Goal: Information Seeking & Learning: Learn about a topic

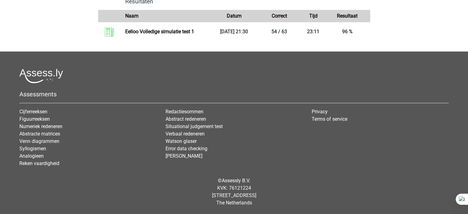
scroll to position [559, 0]
click at [358, 80] on div at bounding box center [233, 76] width 429 height 14
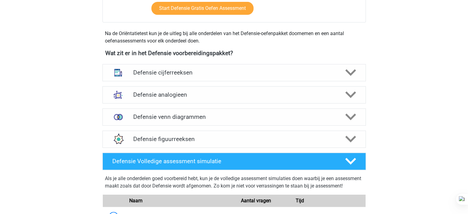
scroll to position [251, 0]
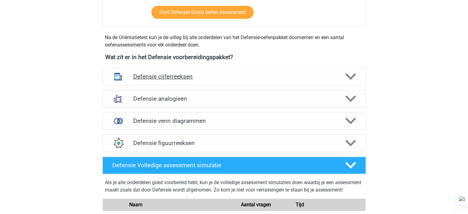
click at [356, 71] on icon at bounding box center [350, 76] width 11 height 11
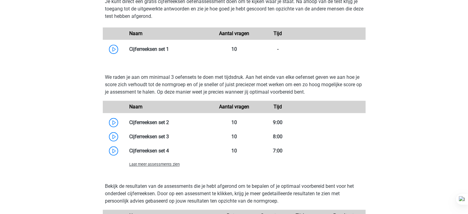
scroll to position [461, 0]
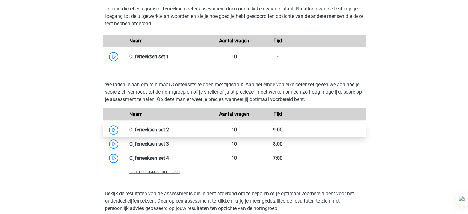
click at [169, 128] on link at bounding box center [169, 130] width 0 height 6
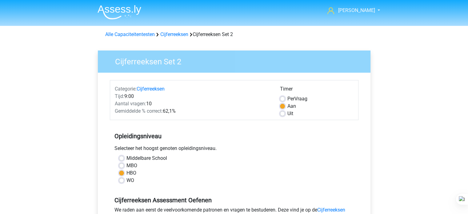
click at [288, 97] on span "Per" at bounding box center [290, 99] width 7 height 6
click at [285, 97] on input "Per Vraag" at bounding box center [282, 98] width 5 height 6
radio input "true"
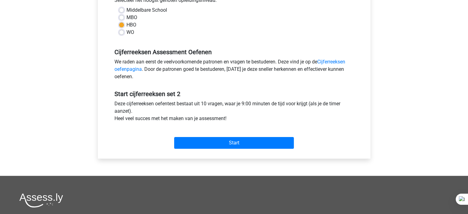
scroll to position [150, 0]
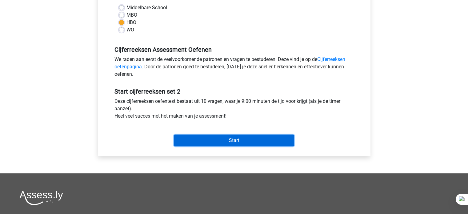
click at [240, 142] on input "Start" at bounding box center [234, 140] width 120 height 12
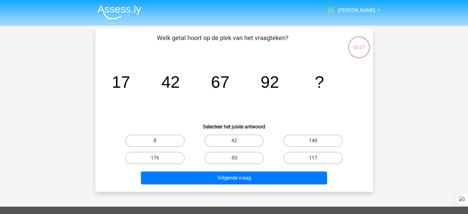
click at [301, 158] on label "117" at bounding box center [312, 158] width 59 height 12
click at [313, 158] on input "117" at bounding box center [315, 160] width 4 height 4
radio input "true"
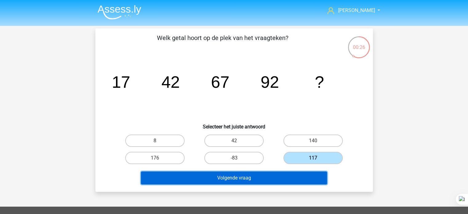
click at [279, 177] on button "Volgende vraag" at bounding box center [234, 177] width 186 height 13
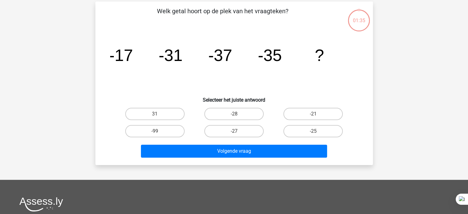
scroll to position [28, 0]
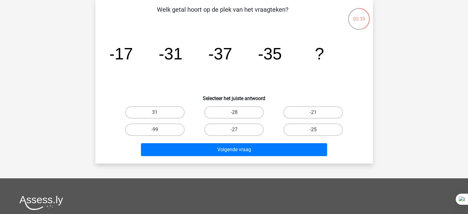
click at [298, 131] on label "-25" at bounding box center [312, 129] width 59 height 12
click at [313, 131] on input "-25" at bounding box center [315, 132] width 4 height 4
radio input "true"
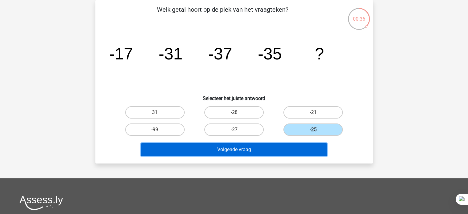
click at [248, 150] on button "Volgende vraag" at bounding box center [234, 149] width 186 height 13
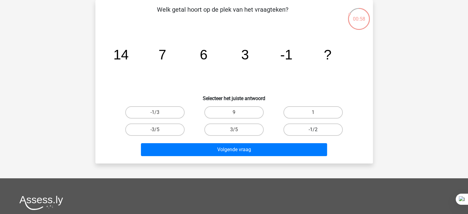
click at [328, 126] on label "-1/2" at bounding box center [312, 129] width 59 height 12
click at [317, 130] on input "-1/2" at bounding box center [315, 132] width 4 height 4
radio input "true"
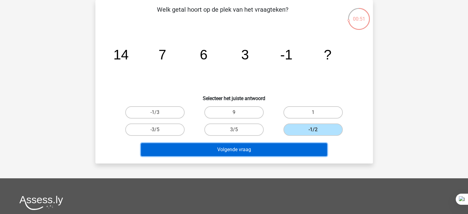
click at [241, 151] on button "Volgende vraag" at bounding box center [234, 149] width 186 height 13
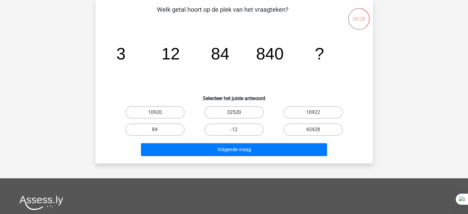
click at [233, 111] on label "32520" at bounding box center [233, 112] width 59 height 12
click at [234, 112] on input "32520" at bounding box center [236, 114] width 4 height 4
radio input "true"
click at [142, 112] on label "10920" at bounding box center [154, 112] width 59 height 12
click at [155, 112] on input "10920" at bounding box center [157, 114] width 4 height 4
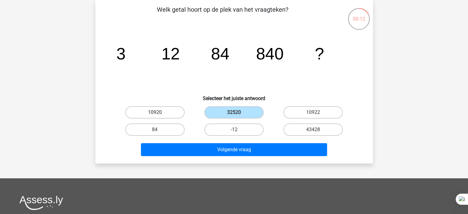
radio input "true"
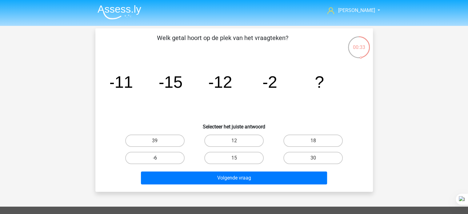
click at [164, 156] on label "-6" at bounding box center [154, 158] width 59 height 12
click at [159, 158] on input "-6" at bounding box center [157, 160] width 4 height 4
radio input "true"
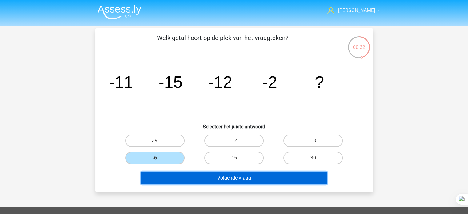
click at [197, 177] on button "Volgende vraag" at bounding box center [234, 177] width 186 height 13
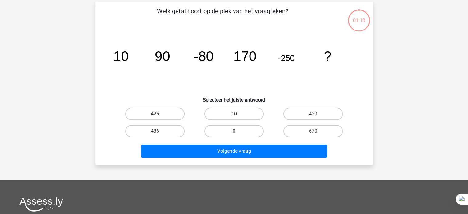
scroll to position [28, 0]
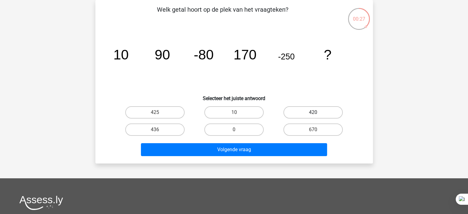
click at [316, 112] on label "420" at bounding box center [312, 112] width 59 height 12
click at [316, 112] on input "420" at bounding box center [315, 114] width 4 height 4
radio input "true"
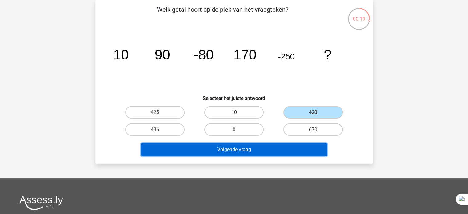
click at [268, 153] on button "Volgende vraag" at bounding box center [234, 149] width 186 height 13
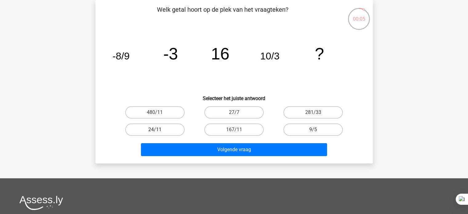
click at [168, 132] on label "24/11" at bounding box center [154, 129] width 59 height 12
click at [159, 132] on input "24/11" at bounding box center [157, 132] width 4 height 4
radio input "true"
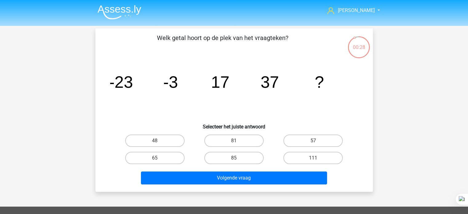
scroll to position [28, 0]
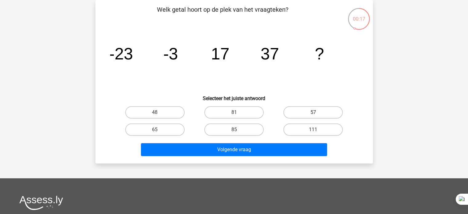
click at [310, 115] on label "57" at bounding box center [312, 112] width 59 height 12
click at [313, 115] on input "57" at bounding box center [315, 114] width 4 height 4
radio input "true"
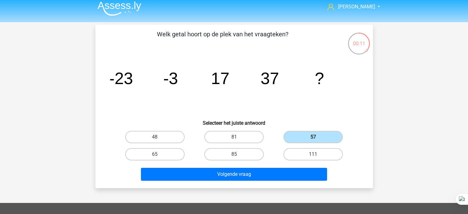
scroll to position [0, 0]
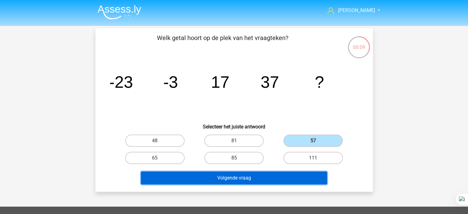
click at [301, 174] on button "Volgende vraag" at bounding box center [234, 177] width 186 height 13
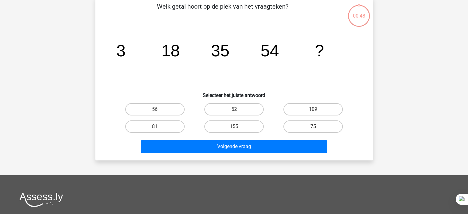
scroll to position [37, 0]
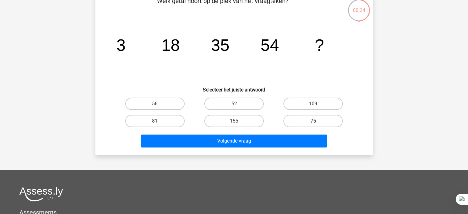
click at [294, 121] on label "75" at bounding box center [312, 121] width 59 height 12
click at [313, 121] on input "75" at bounding box center [315, 123] width 4 height 4
radio input "true"
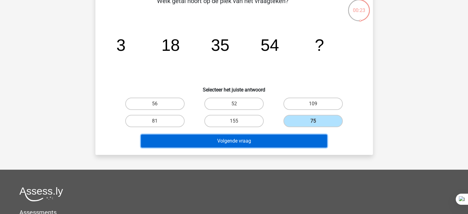
click at [258, 143] on button "Volgende vraag" at bounding box center [234, 140] width 186 height 13
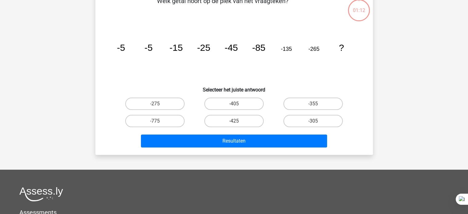
scroll to position [28, 0]
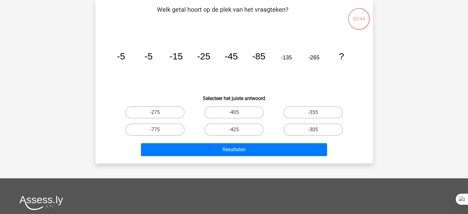
click at [236, 132] on input "-425" at bounding box center [236, 132] width 4 height 4
radio input "true"
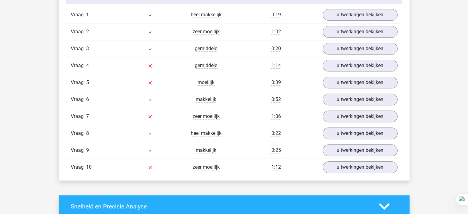
scroll to position [417, 0]
click at [355, 65] on link "uitwerkingen bekijken" at bounding box center [360, 66] width 86 height 14
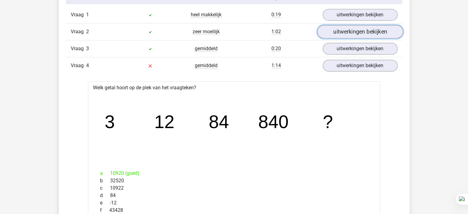
click at [365, 30] on link "uitwerkingen bekijken" at bounding box center [360, 32] width 86 height 14
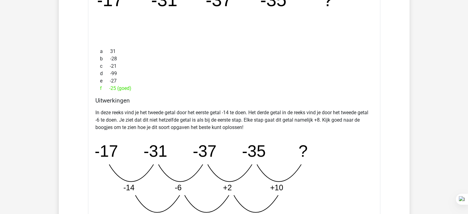
scroll to position [527, 0]
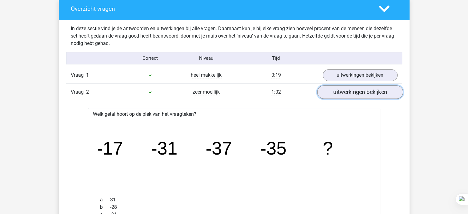
click at [348, 94] on link "uitwerkingen bekijken" at bounding box center [360, 93] width 86 height 14
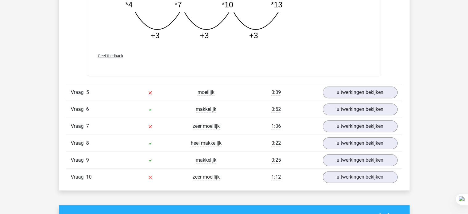
scroll to position [722, 0]
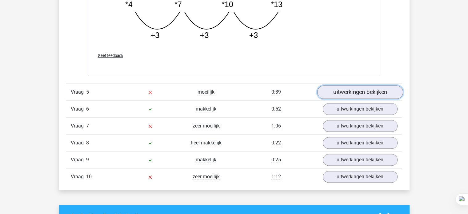
click at [338, 92] on link "uitwerkingen bekijken" at bounding box center [360, 92] width 86 height 14
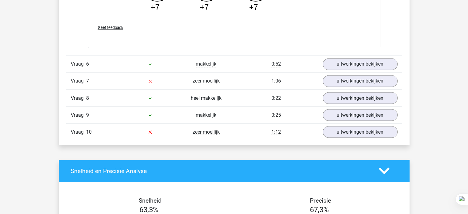
scroll to position [1083, 0]
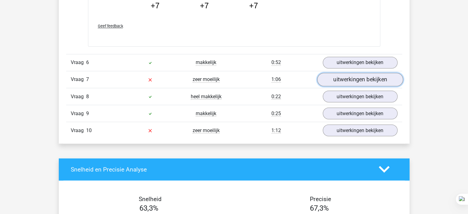
click at [356, 77] on link "uitwerkingen bekijken" at bounding box center [360, 80] width 86 height 14
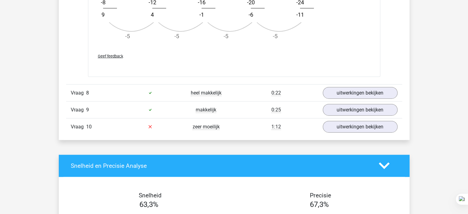
scroll to position [1456, 0]
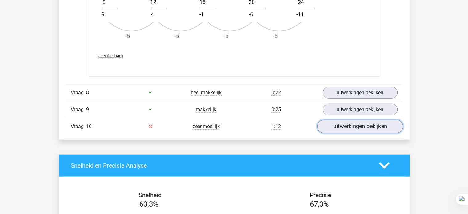
click at [344, 124] on link "uitwerkingen bekijken" at bounding box center [360, 127] width 86 height 14
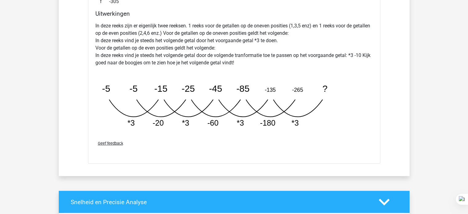
scroll to position [1726, 0]
